Goal: Understand process/instructions: Learn how to perform a task or action

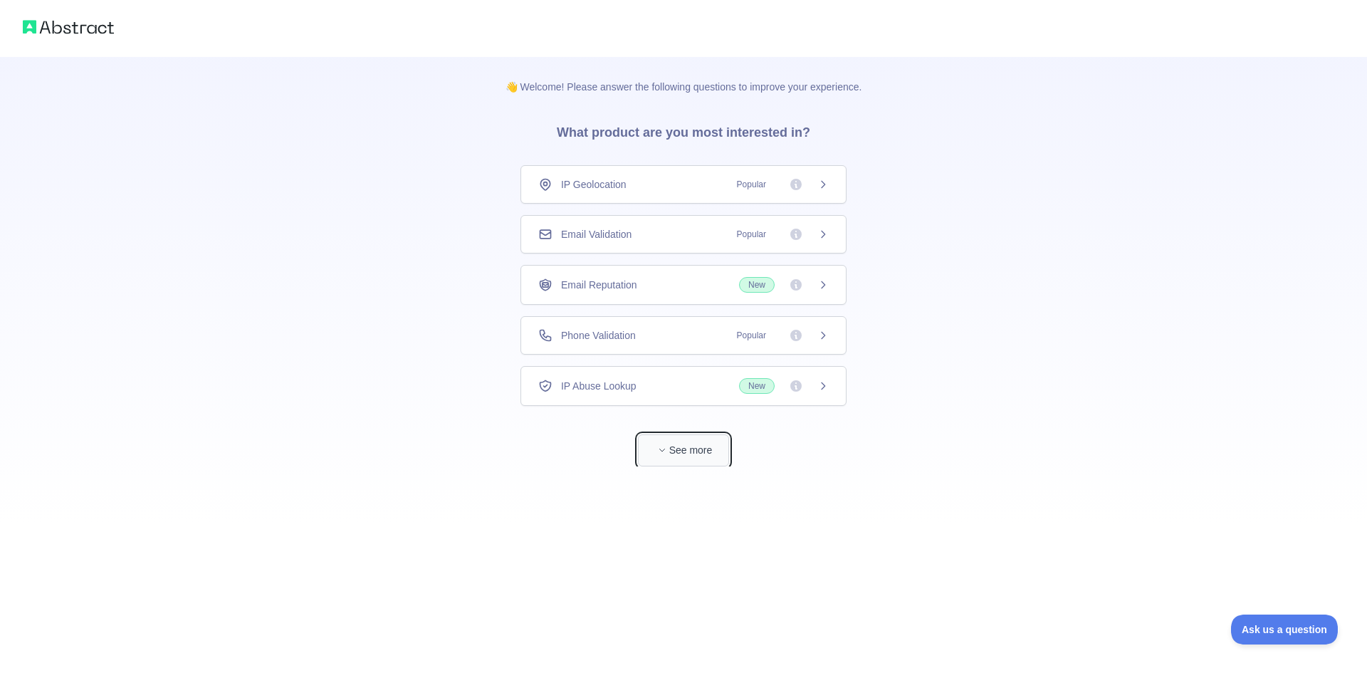
click at [702, 459] on button "See more" at bounding box center [683, 450] width 91 height 32
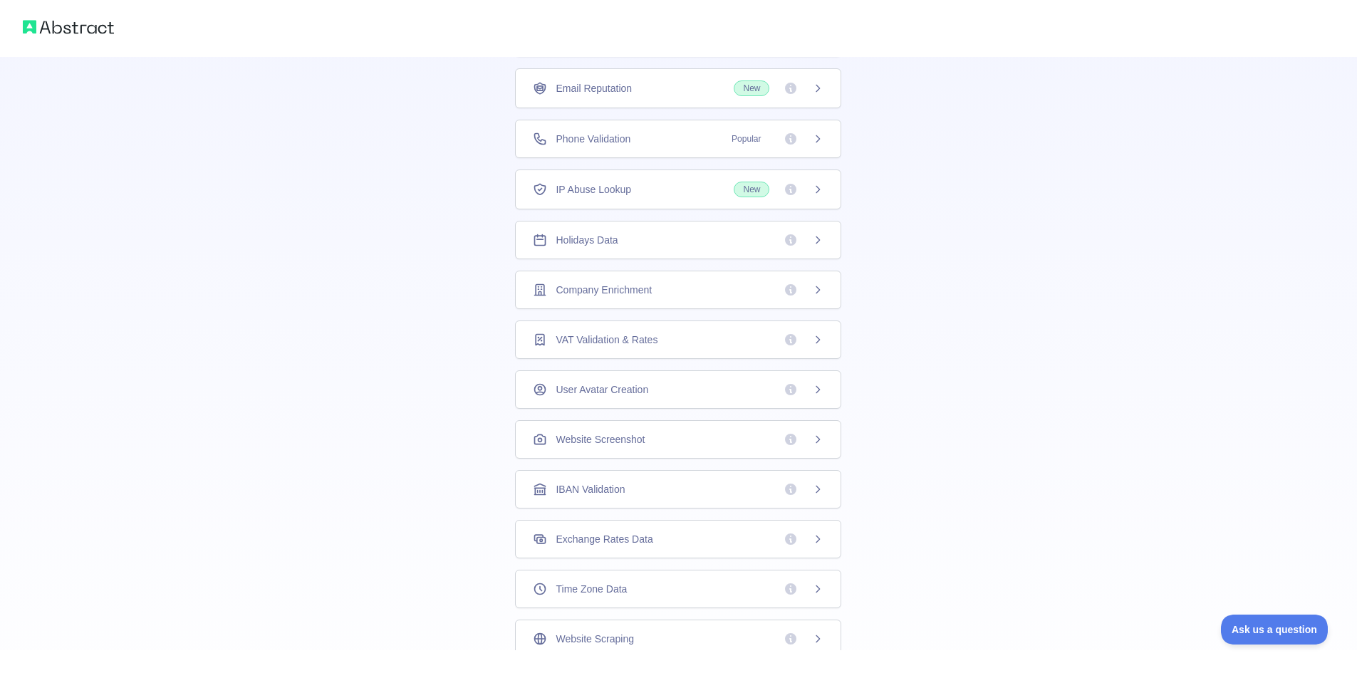
scroll to position [142, 0]
click at [732, 244] on div "Holidays Data" at bounding box center [678, 238] width 291 height 14
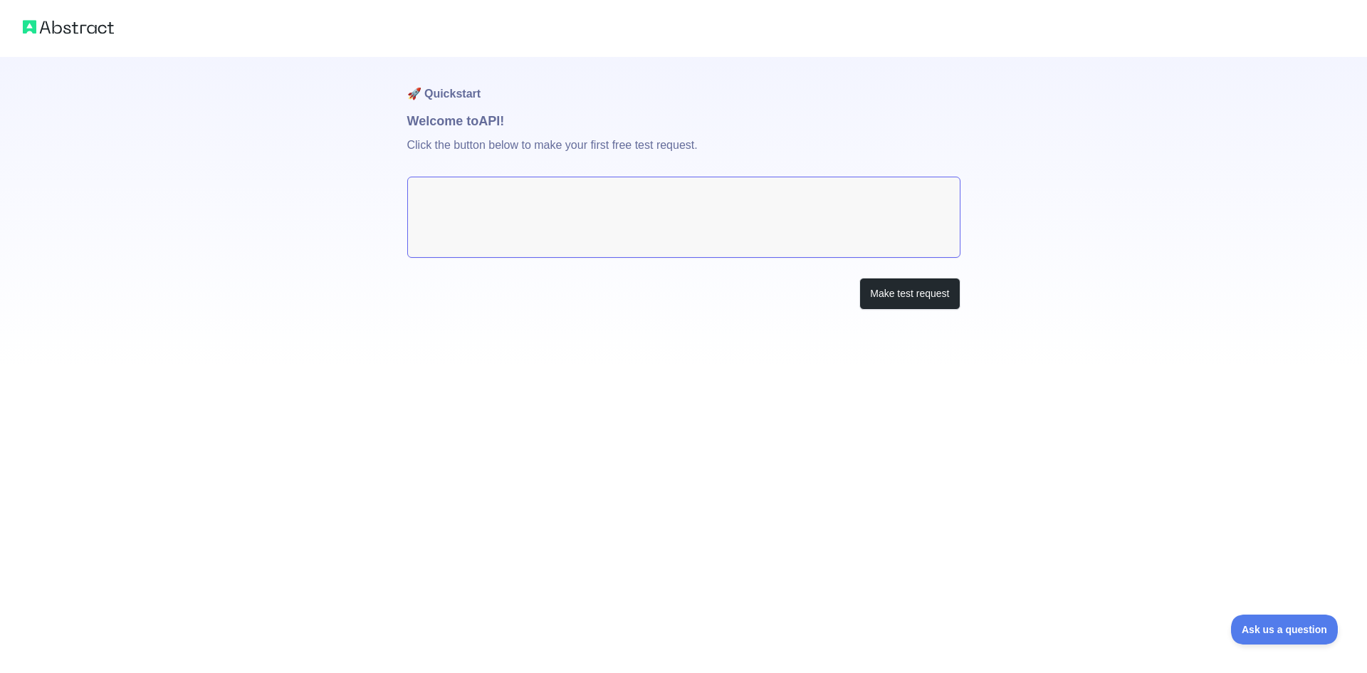
click at [863, 221] on textarea at bounding box center [683, 217] width 553 height 81
click at [896, 302] on button "Make test request" at bounding box center [910, 294] width 100 height 32
click at [912, 291] on button "Make test request" at bounding box center [910, 294] width 100 height 32
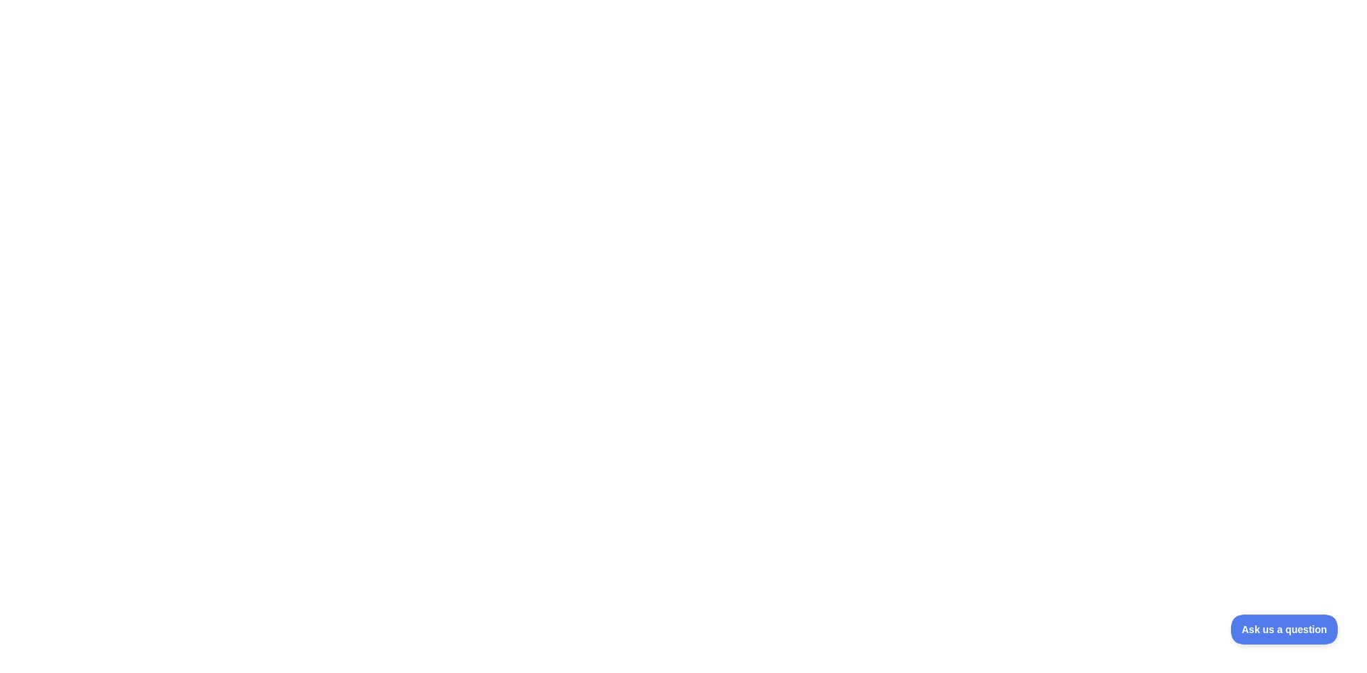
click at [511, 194] on div at bounding box center [683, 336] width 1367 height 673
click at [504, 191] on div at bounding box center [683, 336] width 1367 height 673
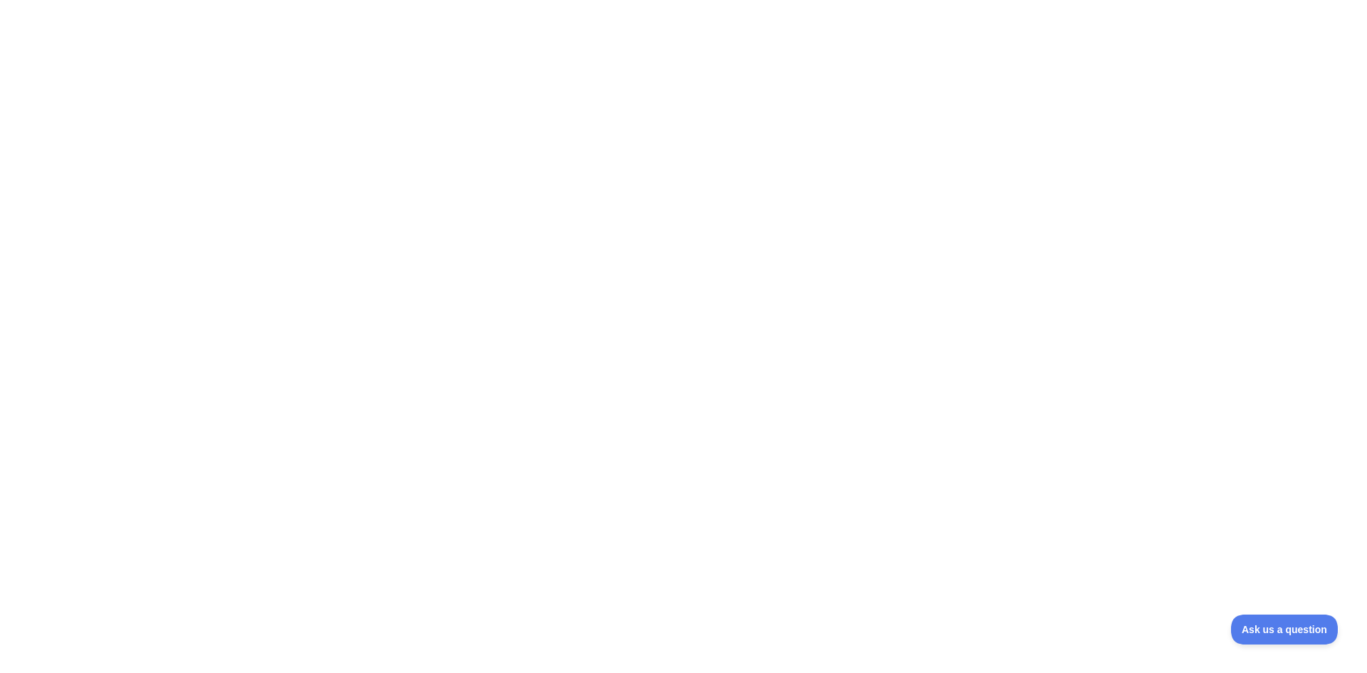
click at [504, 191] on div at bounding box center [683, 336] width 1367 height 673
click at [504, 193] on div at bounding box center [683, 336] width 1367 height 673
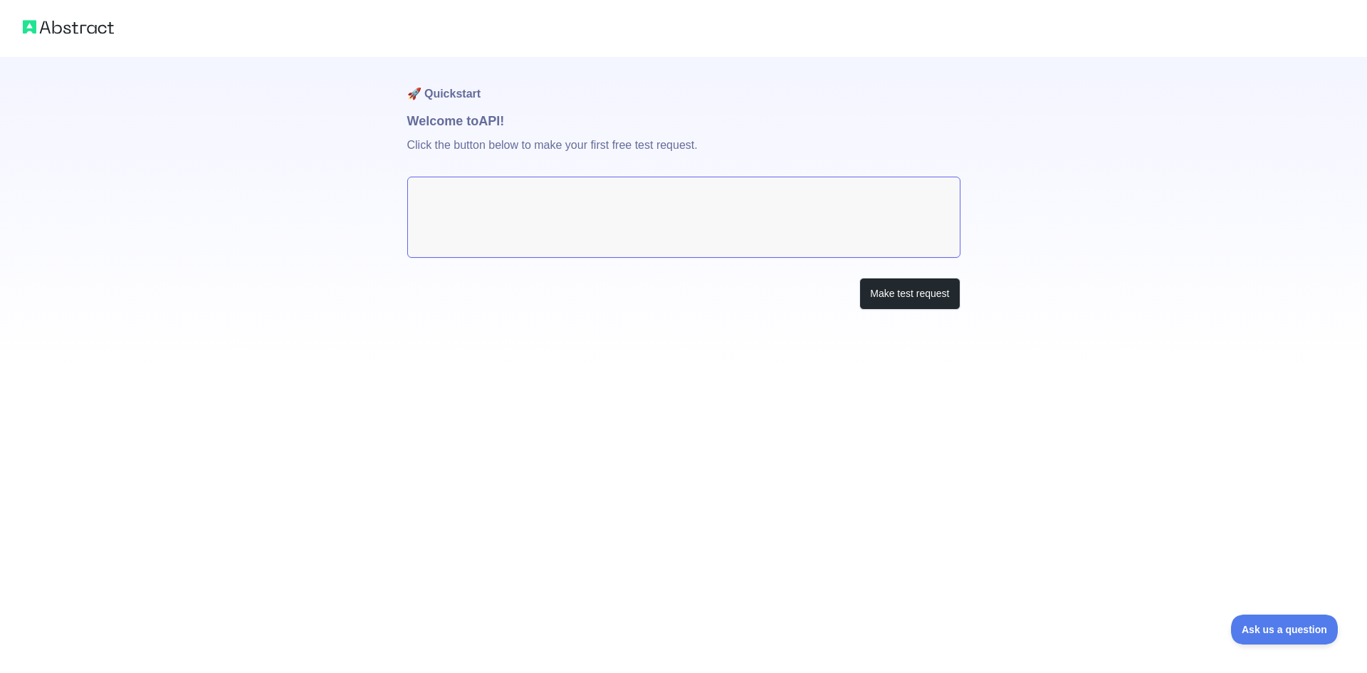
click at [82, 19] on img at bounding box center [68, 27] width 91 height 20
click at [80, 31] on img at bounding box center [68, 27] width 91 height 20
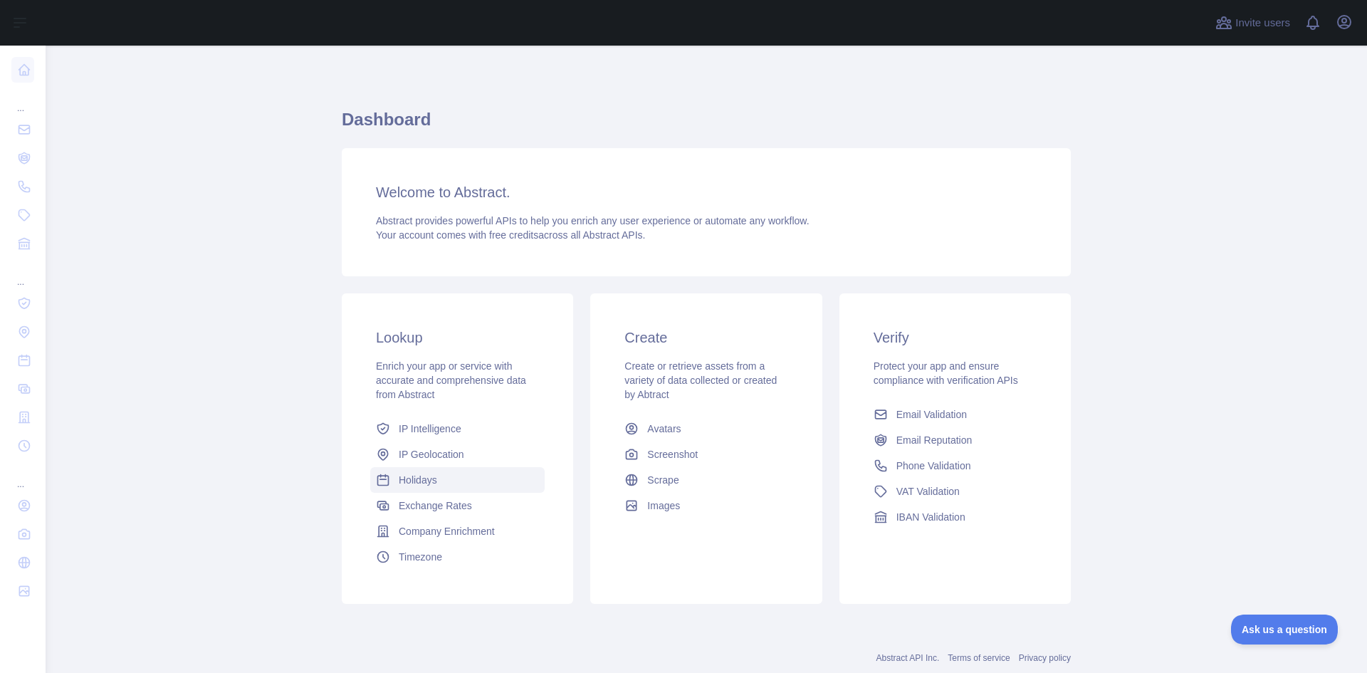
click at [422, 482] on span "Holidays" at bounding box center [418, 480] width 38 height 14
